Goal: Task Accomplishment & Management: Use online tool/utility

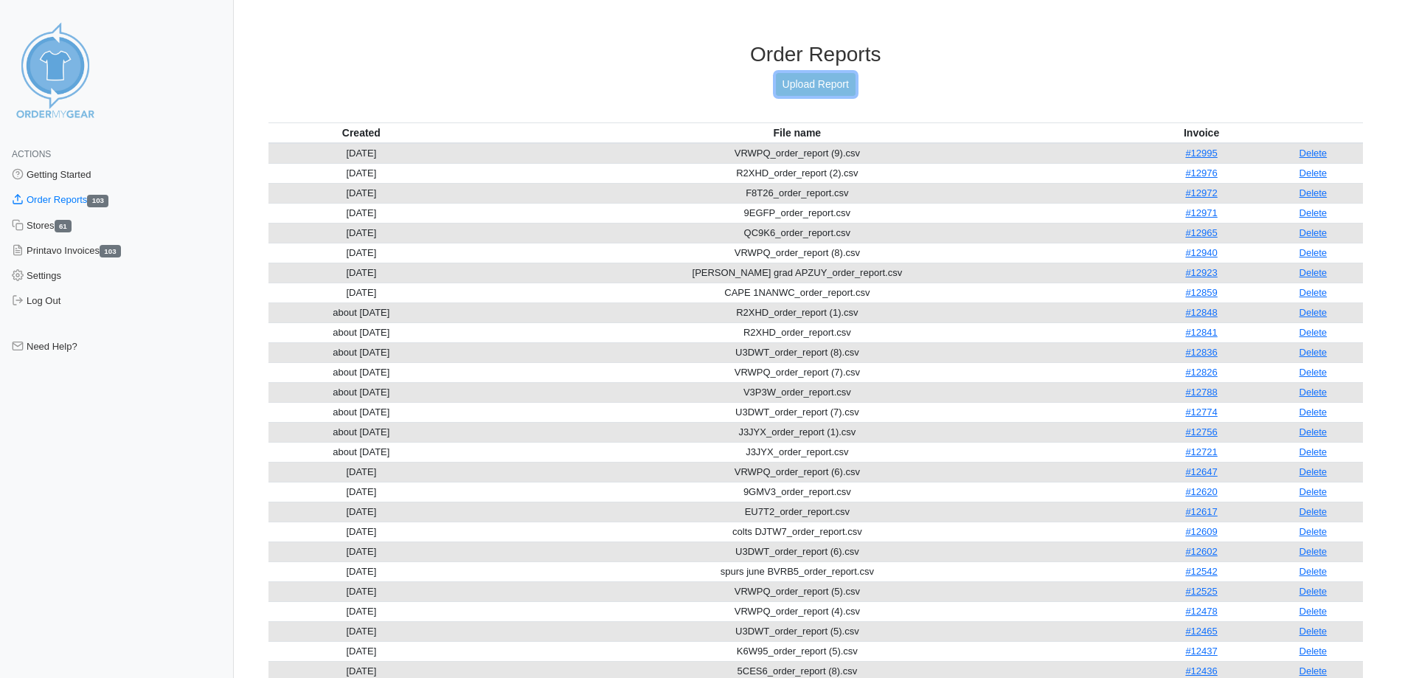
click at [823, 83] on link "Upload Report" at bounding box center [816, 84] width 80 height 23
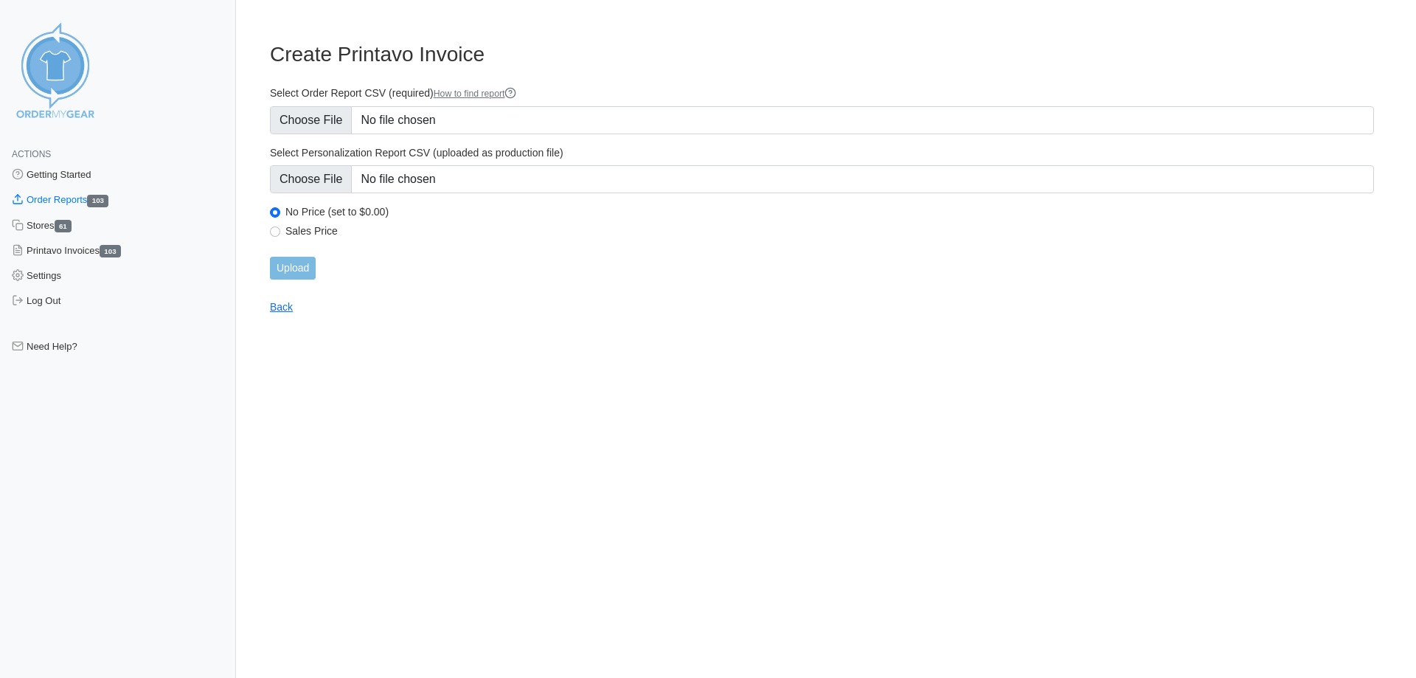
click at [266, 227] on main "Create Printavo Invoice Select Order Report CSV (required) How to find report S…" at bounding box center [822, 168] width 1140 height 289
click at [274, 232] on input "Sales Price" at bounding box center [275, 231] width 10 height 10
radio input "true"
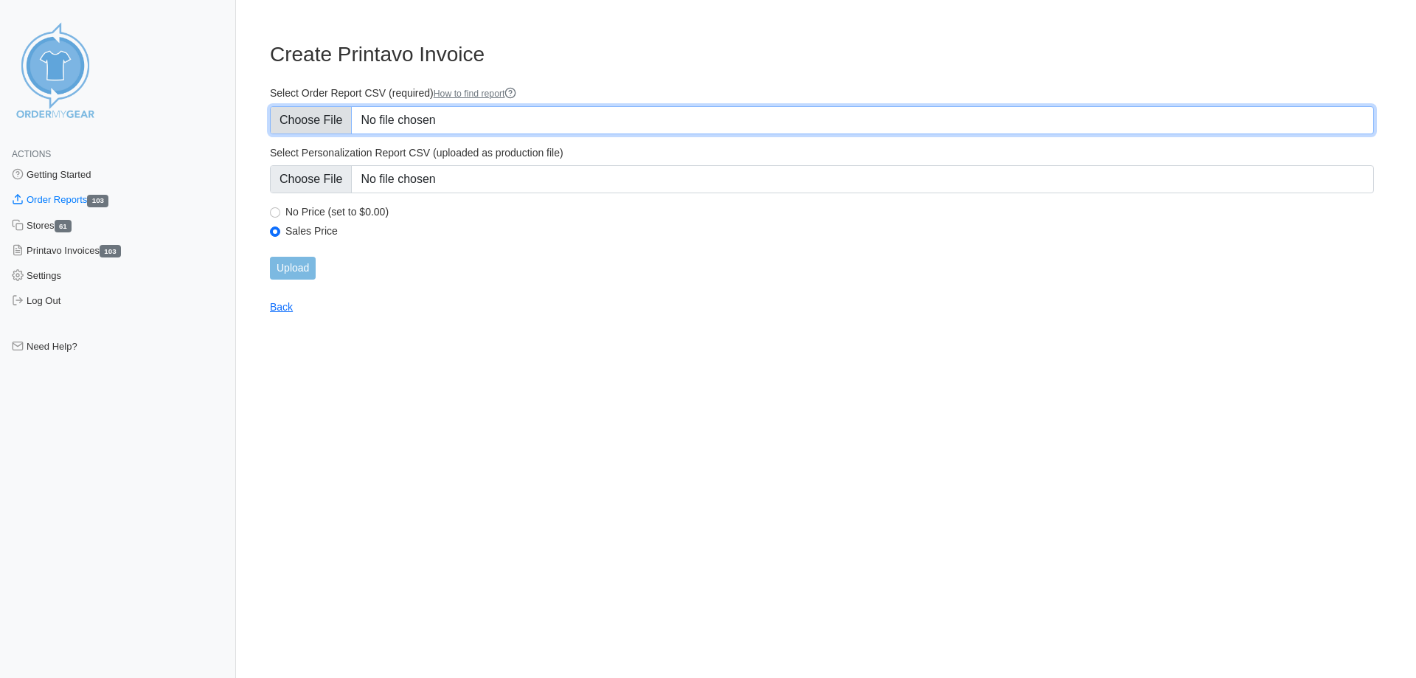
click at [342, 111] on input "Select Order Report CSV (required) How to find report" at bounding box center [822, 120] width 1104 height 28
type input "C:\fakepath\U3DWT_order_report (9).csv"
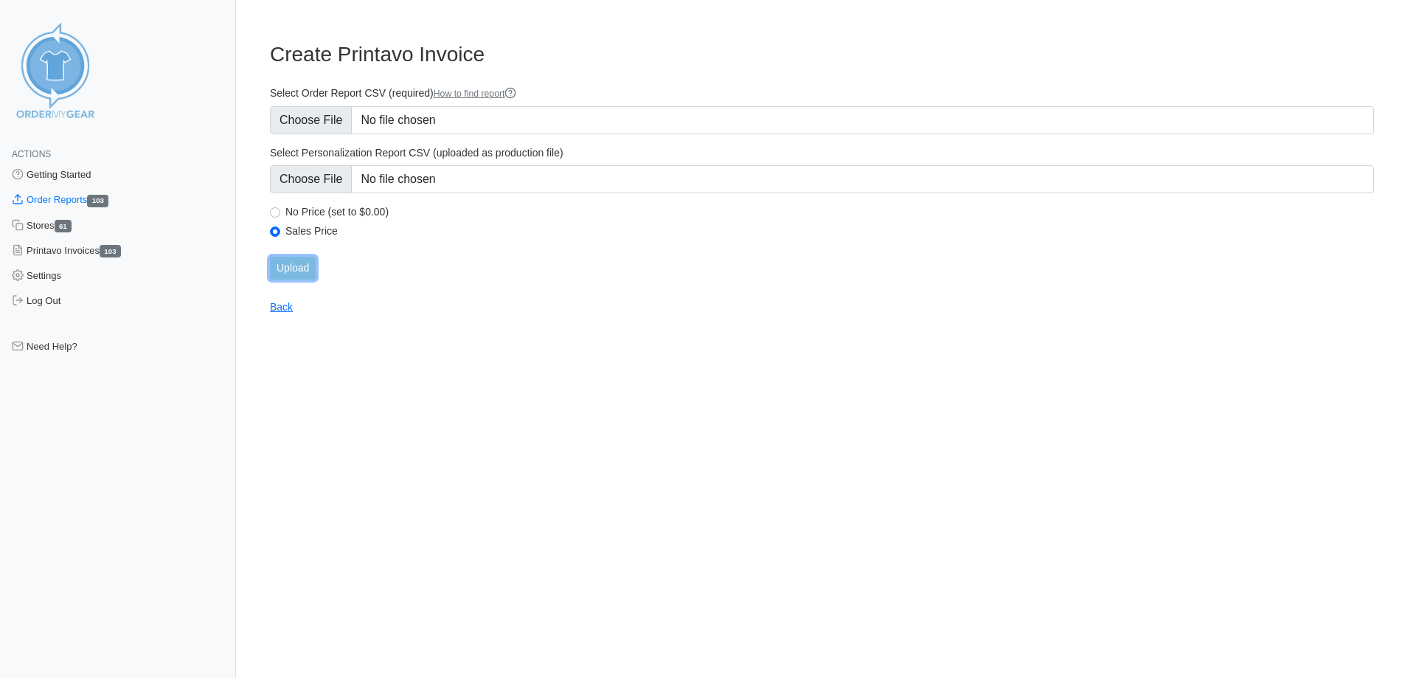
click at [303, 266] on input "Upload" at bounding box center [293, 268] width 46 height 23
